Goal: Transaction & Acquisition: Purchase product/service

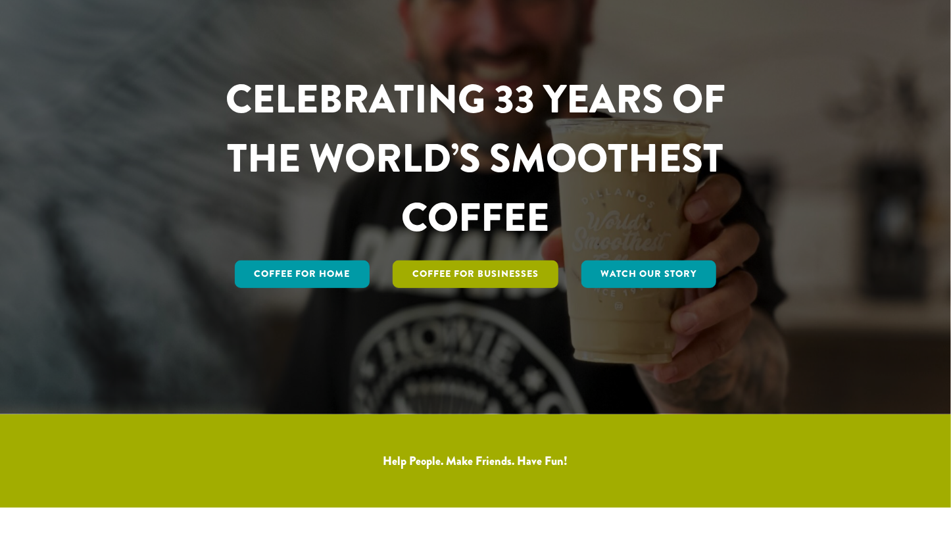
scroll to position [131, 0]
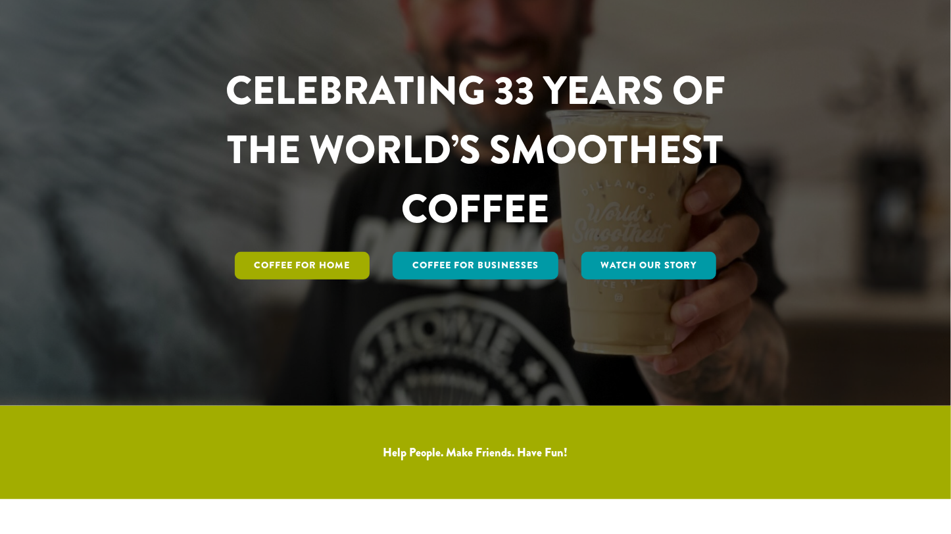
click at [303, 264] on link "Coffee for Home" at bounding box center [302, 266] width 135 height 28
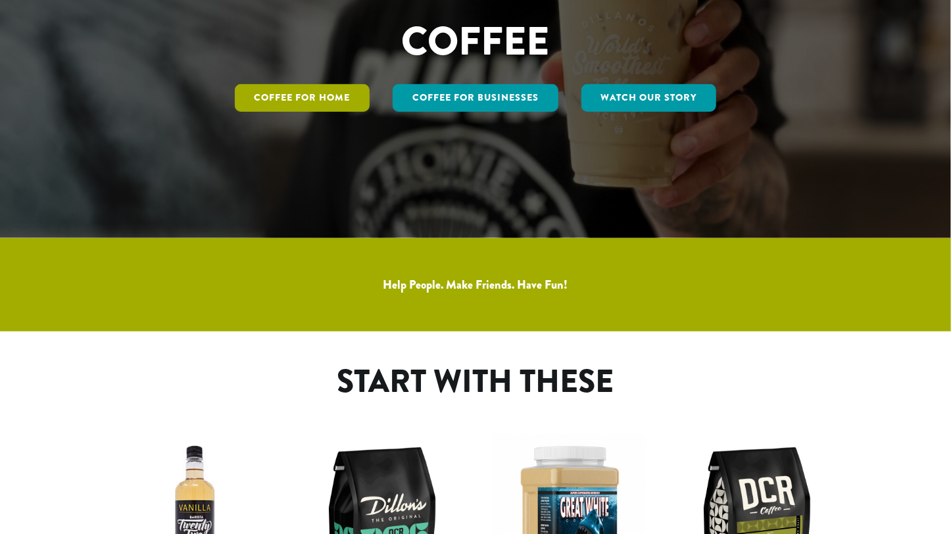
scroll to position [329, 0]
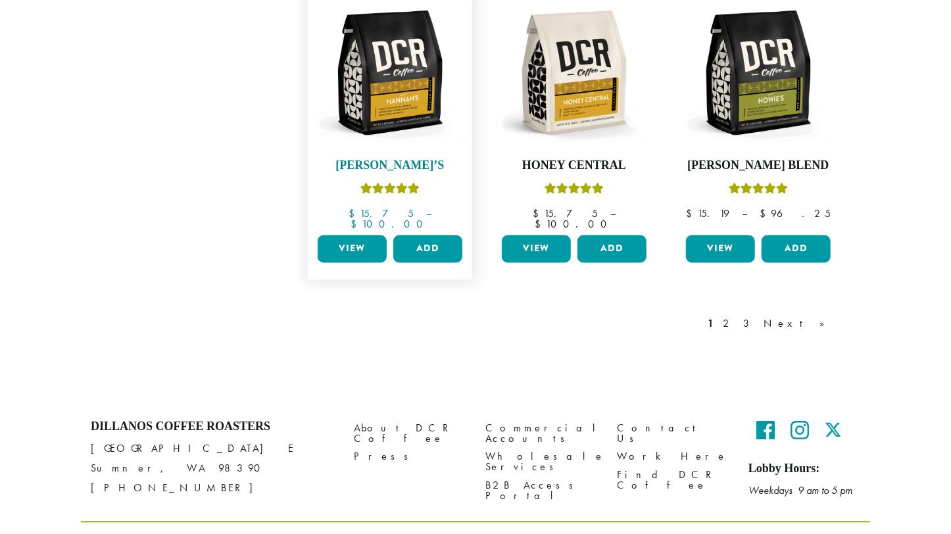
scroll to position [1148, 0]
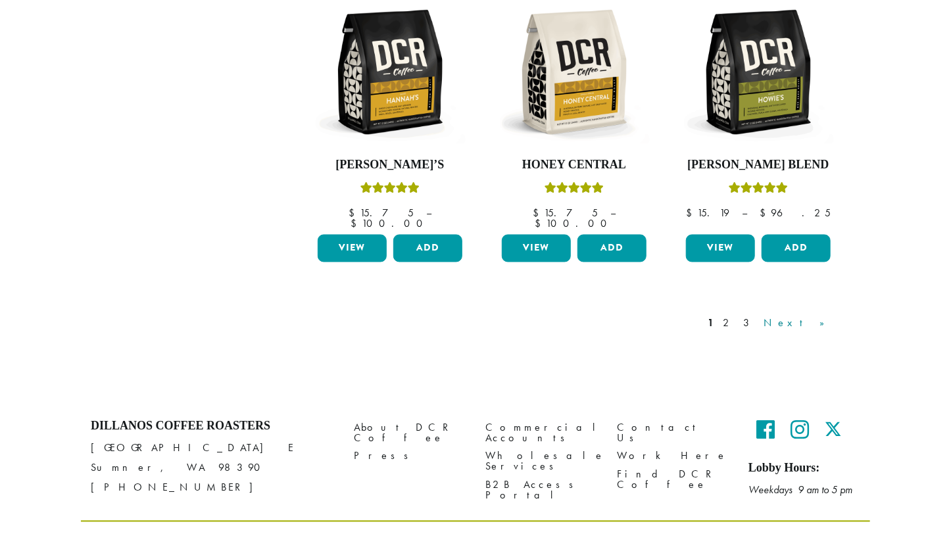
click at [820, 316] on link "Next »" at bounding box center [799, 324] width 76 height 16
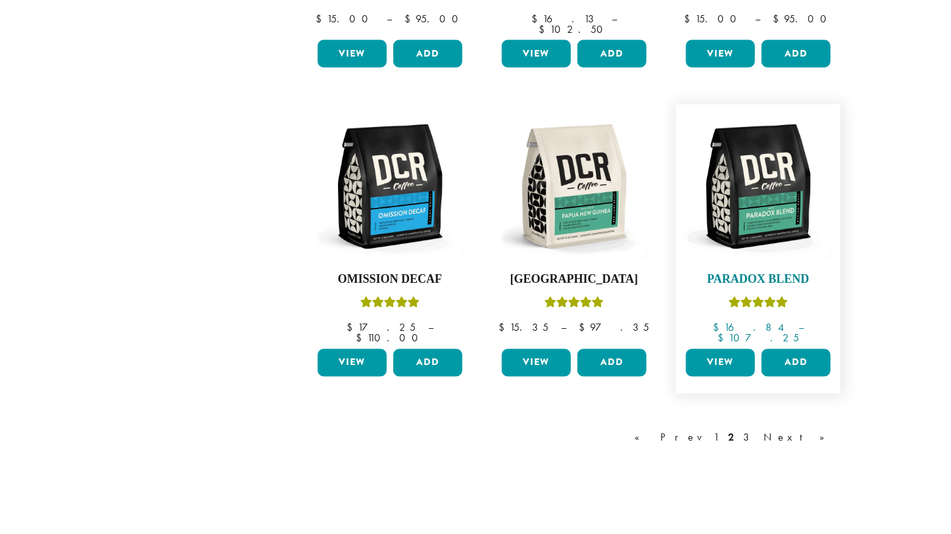
scroll to position [1148, 0]
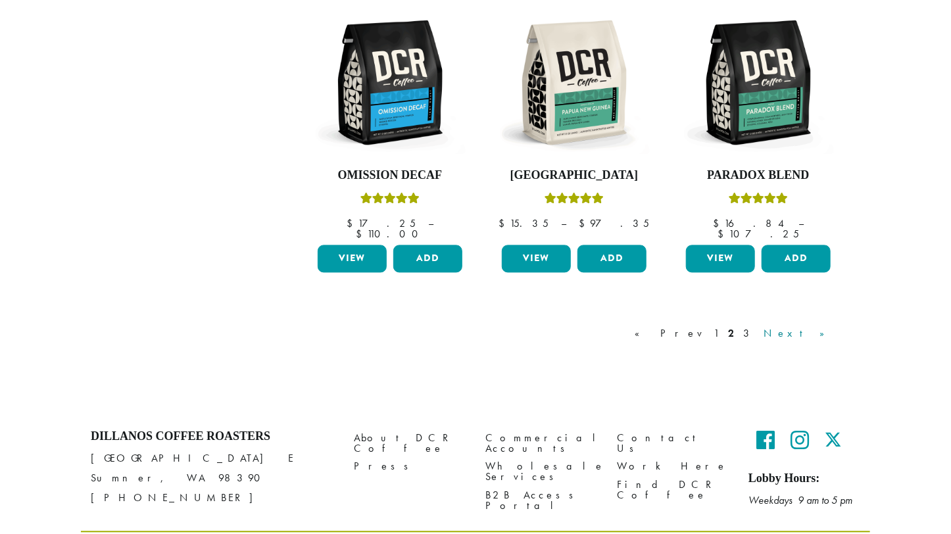
click at [811, 326] on link "Next »" at bounding box center [799, 334] width 76 height 16
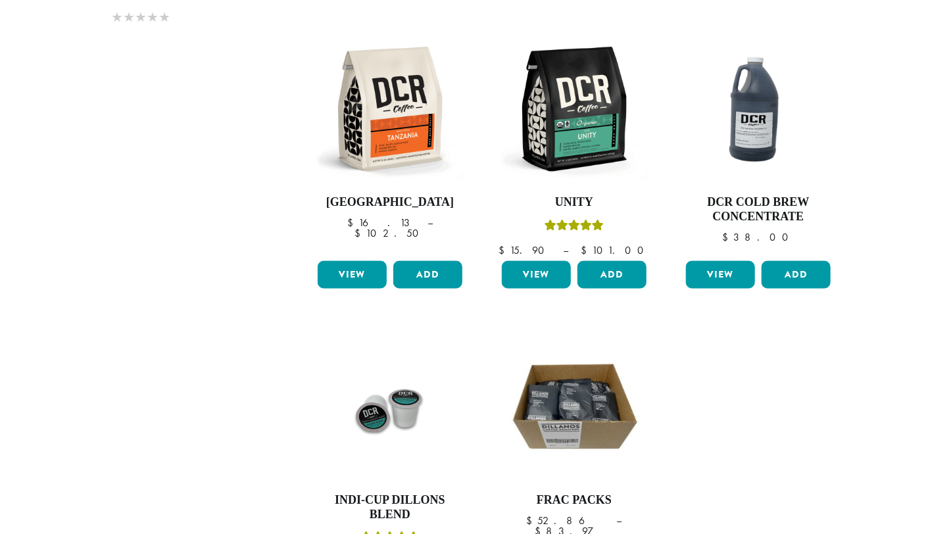
scroll to position [870, 0]
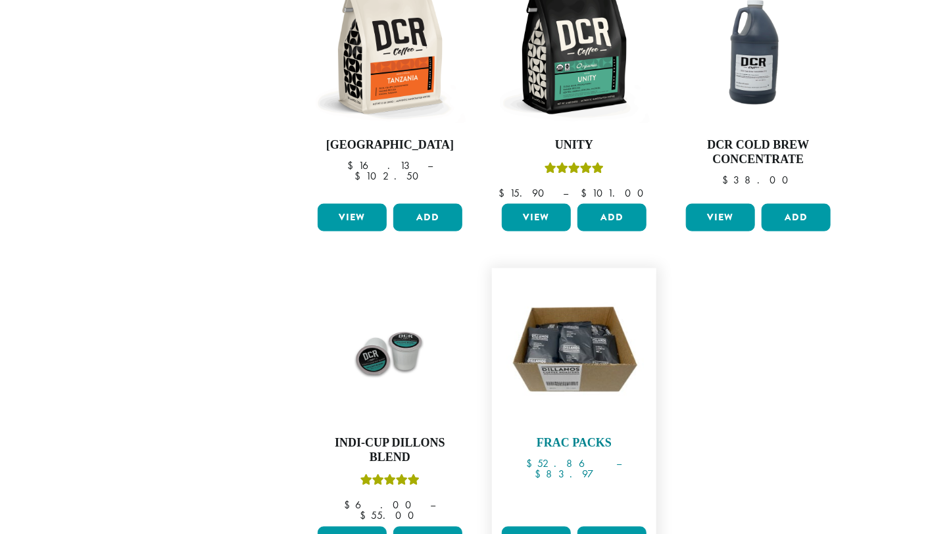
click at [577, 325] on img at bounding box center [573, 350] width 151 height 151
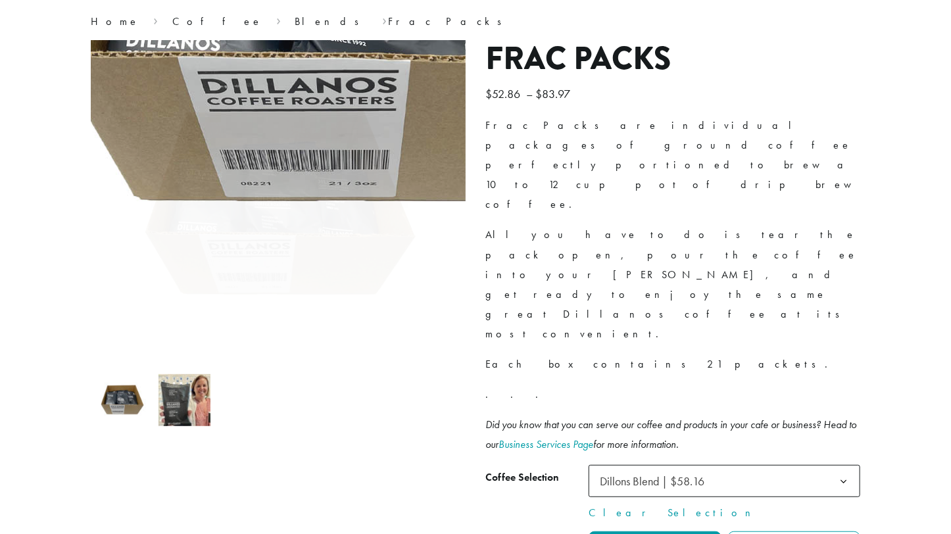
scroll to position [131, 0]
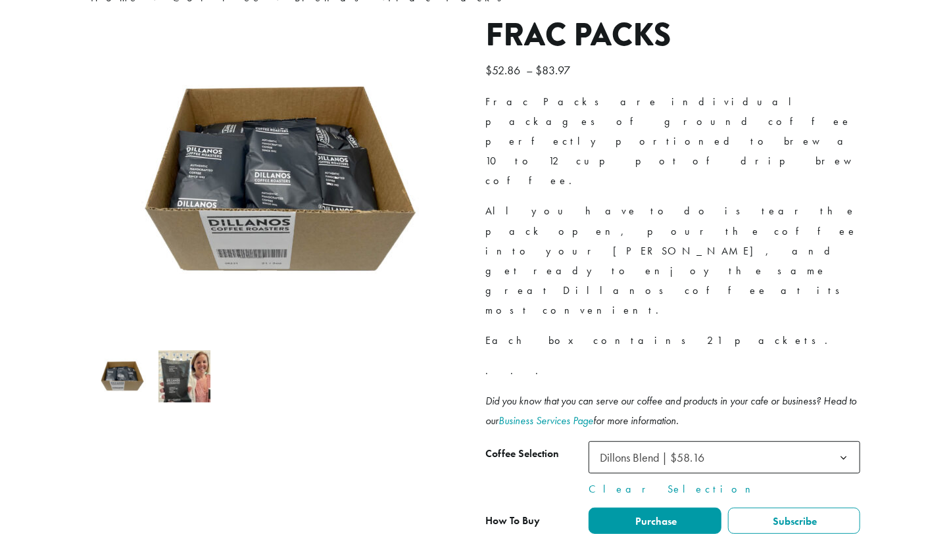
click at [122, 374] on img at bounding box center [122, 376] width 52 height 52
click at [174, 382] on img at bounding box center [184, 376] width 52 height 52
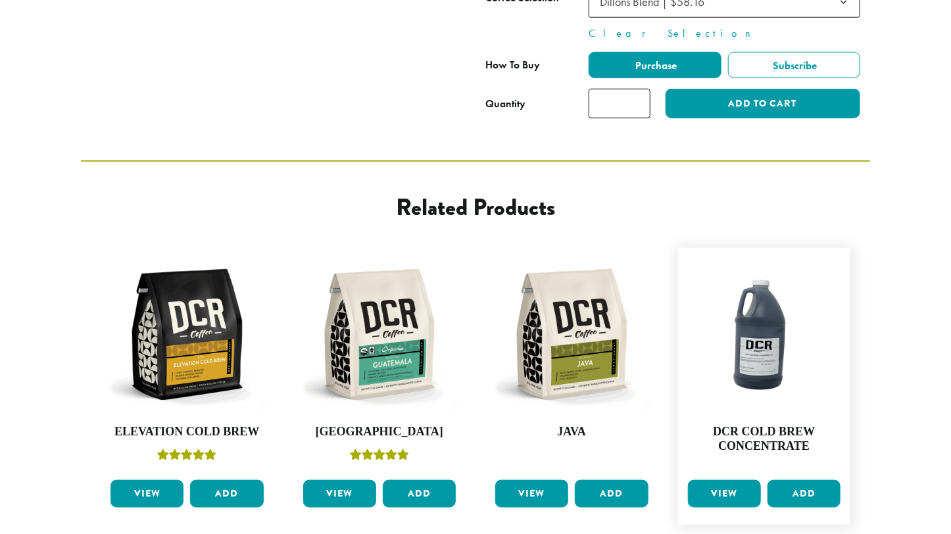
scroll to position [638, 0]
